Goal: Check status

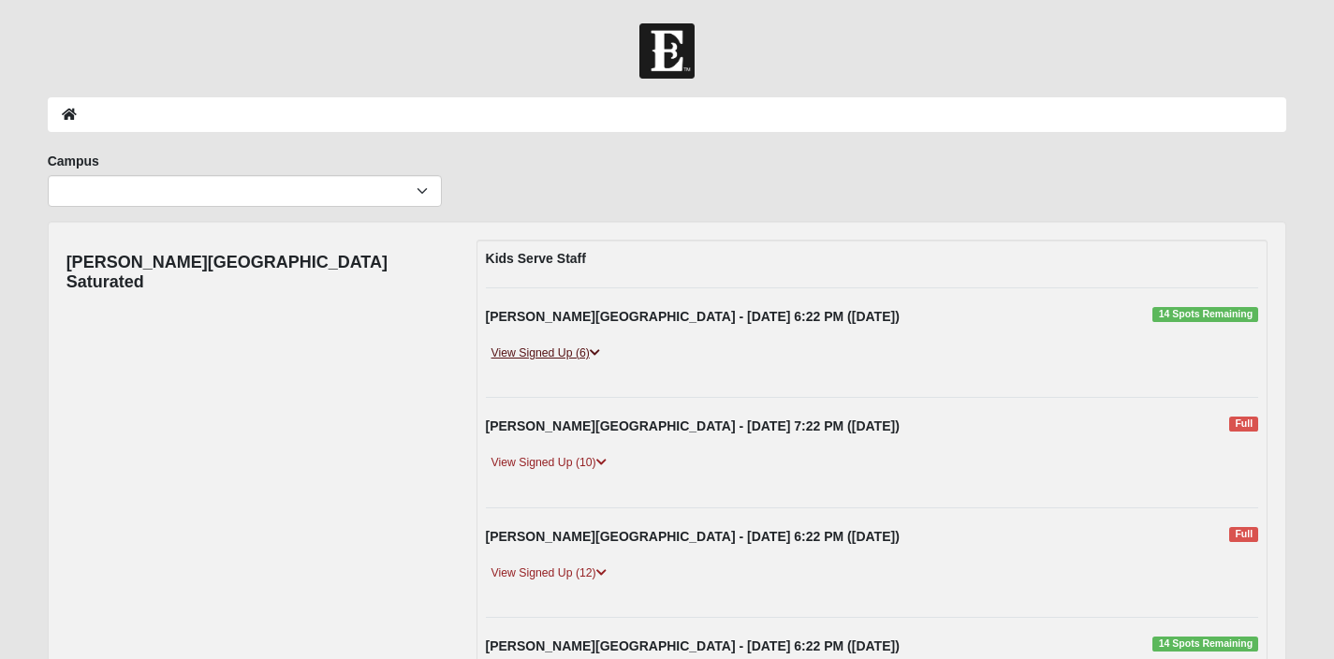
click at [578, 355] on link "View Signed Up (6)" at bounding box center [546, 354] width 120 height 20
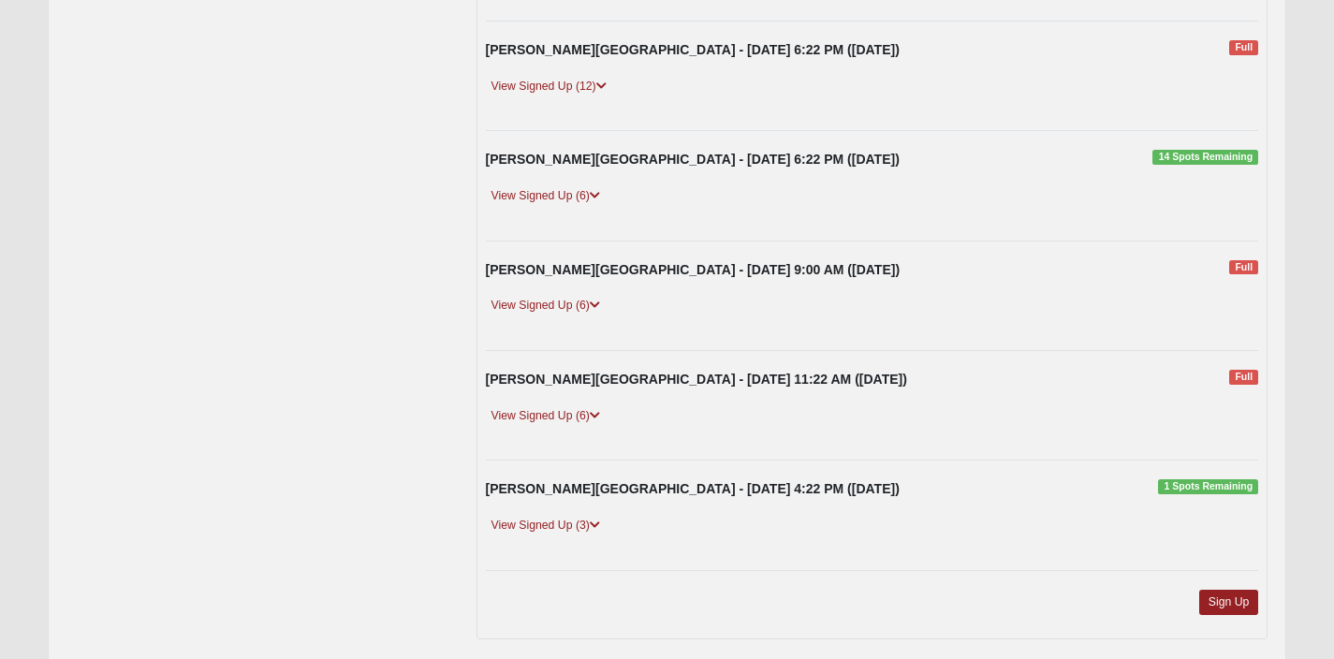
scroll to position [610, 0]
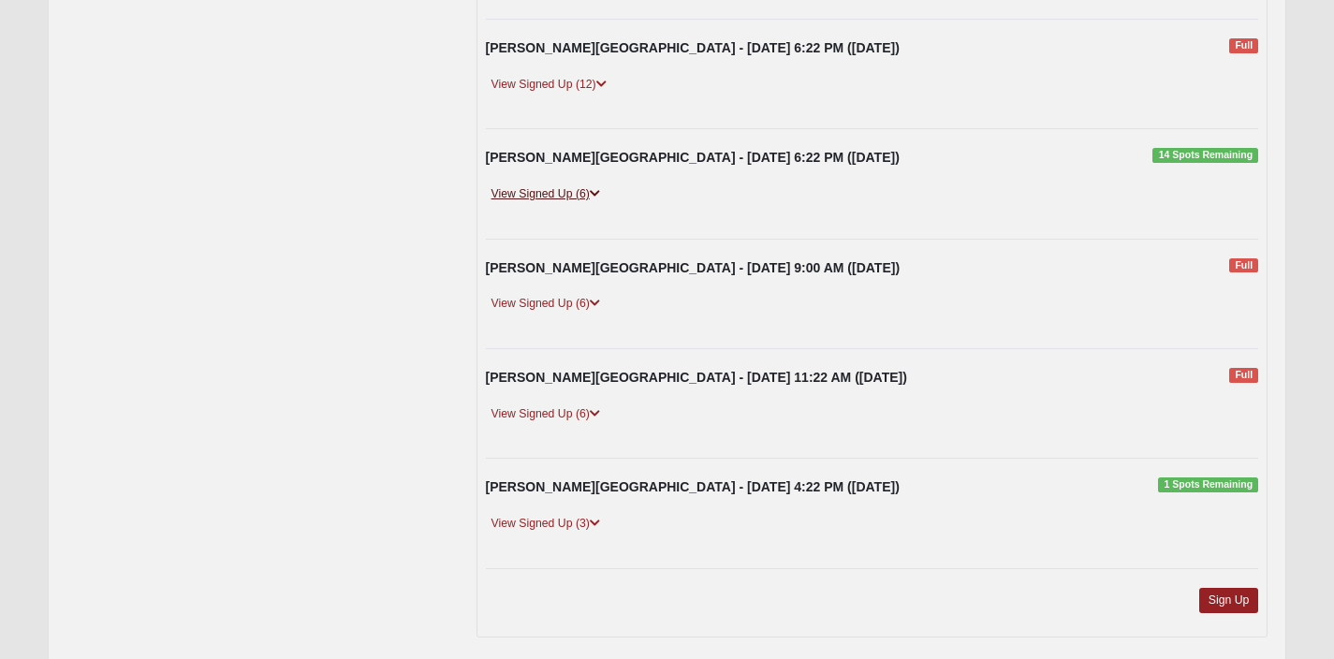
click at [559, 194] on link "View Signed Up (6)" at bounding box center [546, 194] width 120 height 20
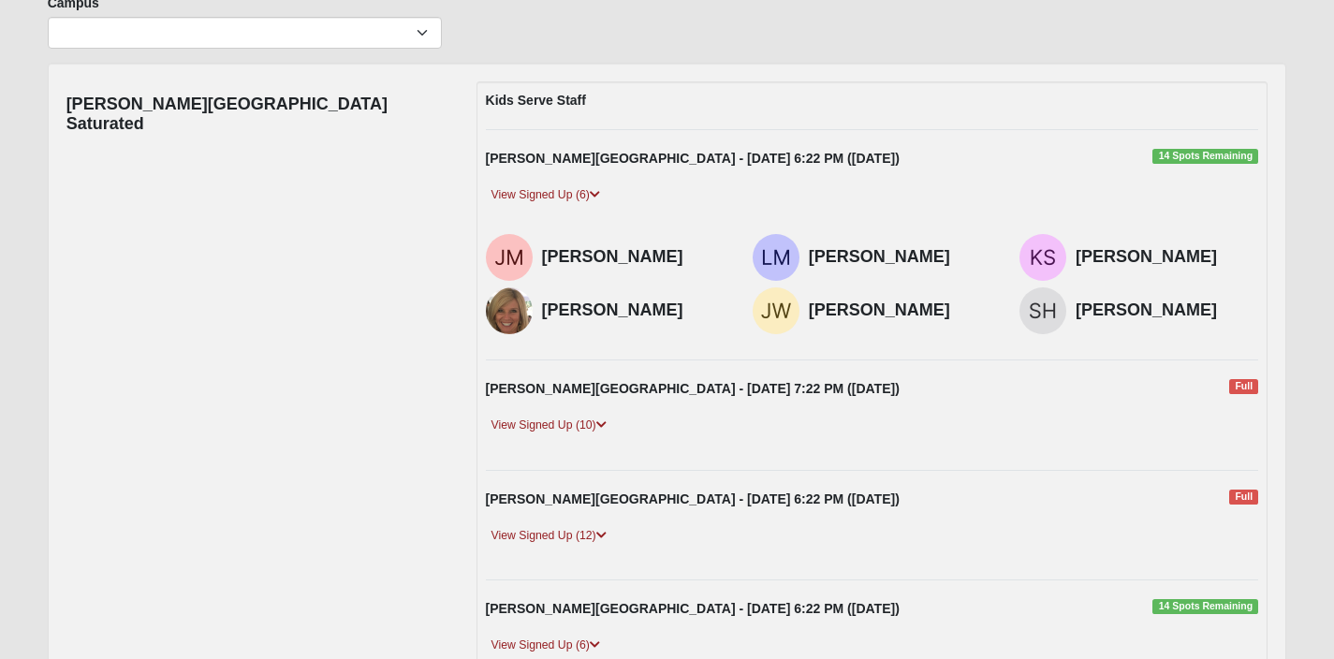
scroll to position [0, 0]
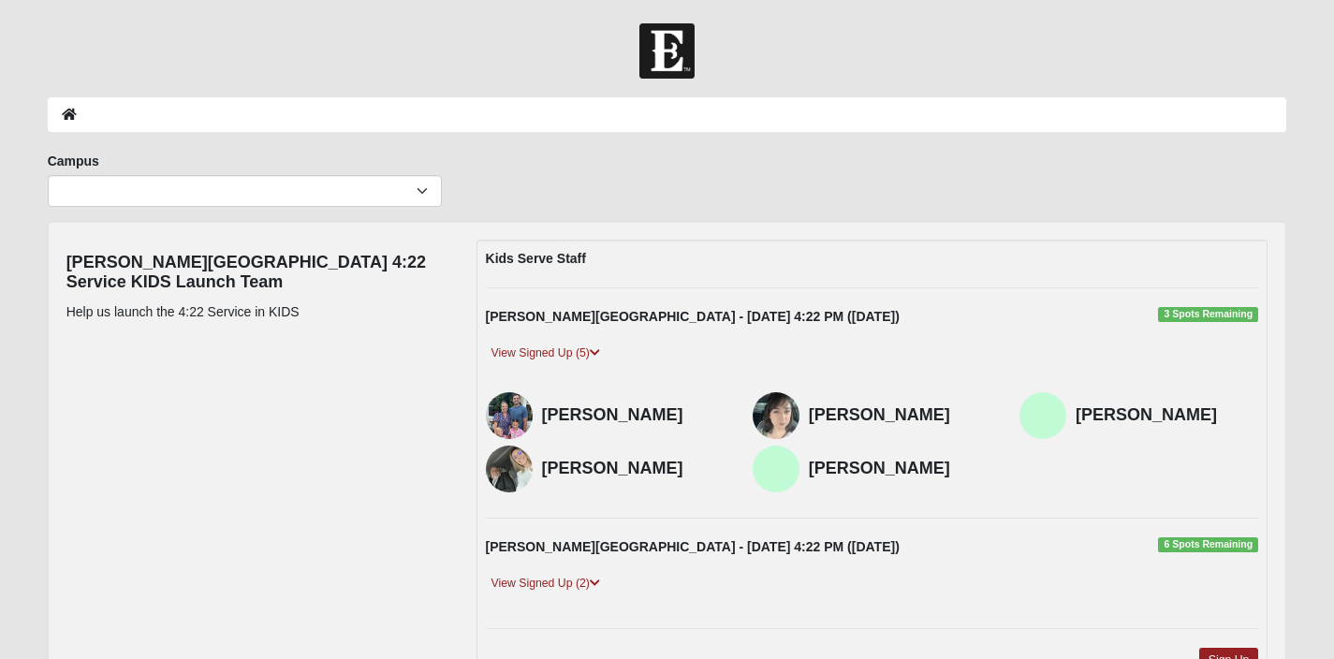
scroll to position [19, 0]
